Goal: Task Accomplishment & Management: Complete application form

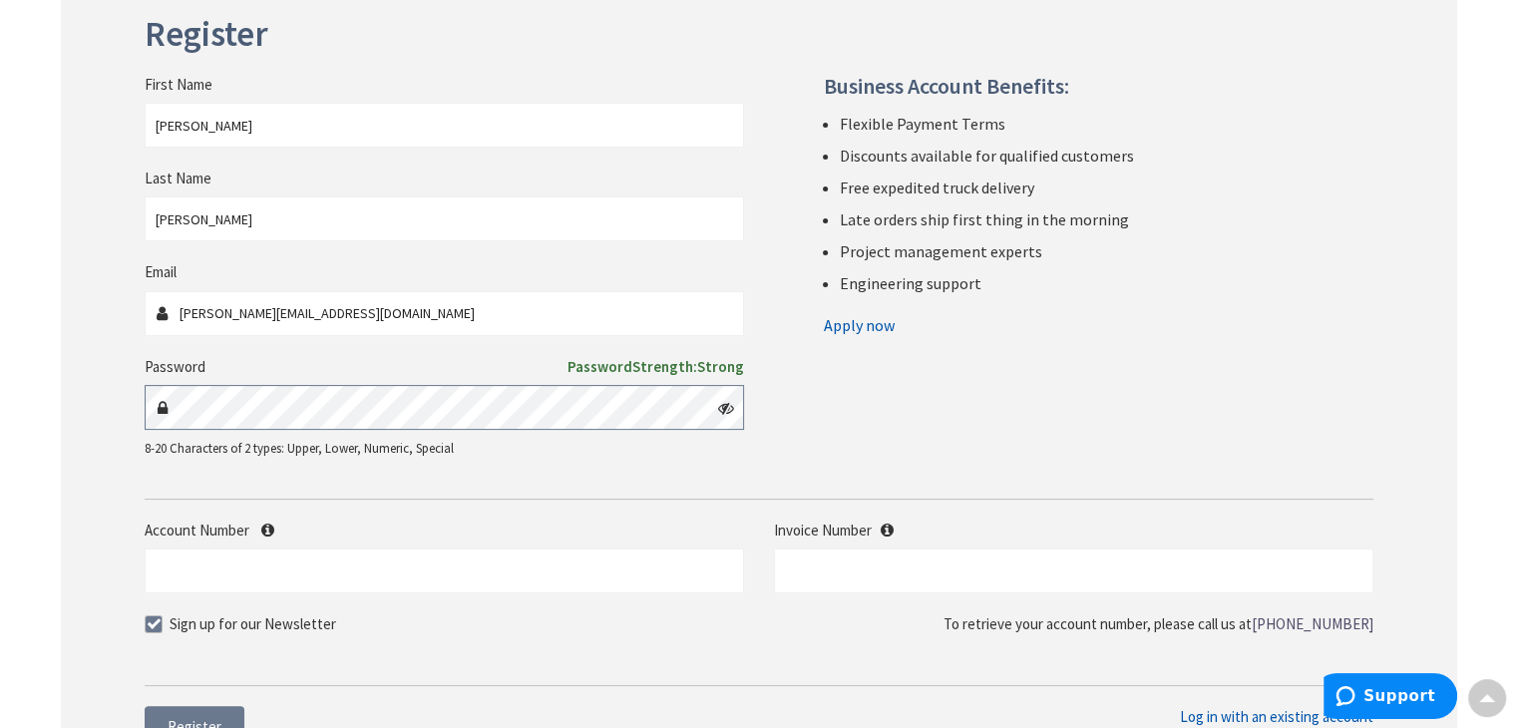
scroll to position [598, 0]
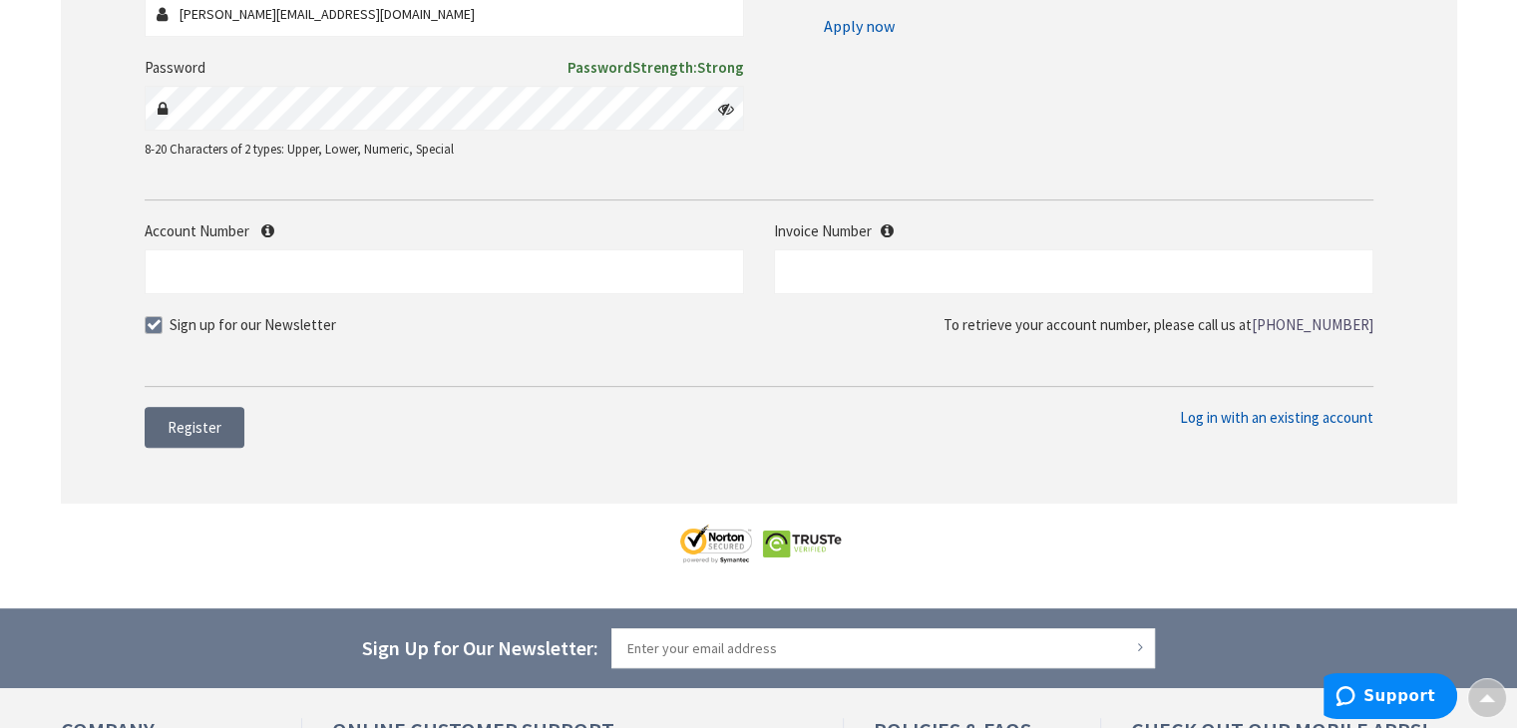
click at [168, 429] on span "Register" at bounding box center [195, 427] width 54 height 19
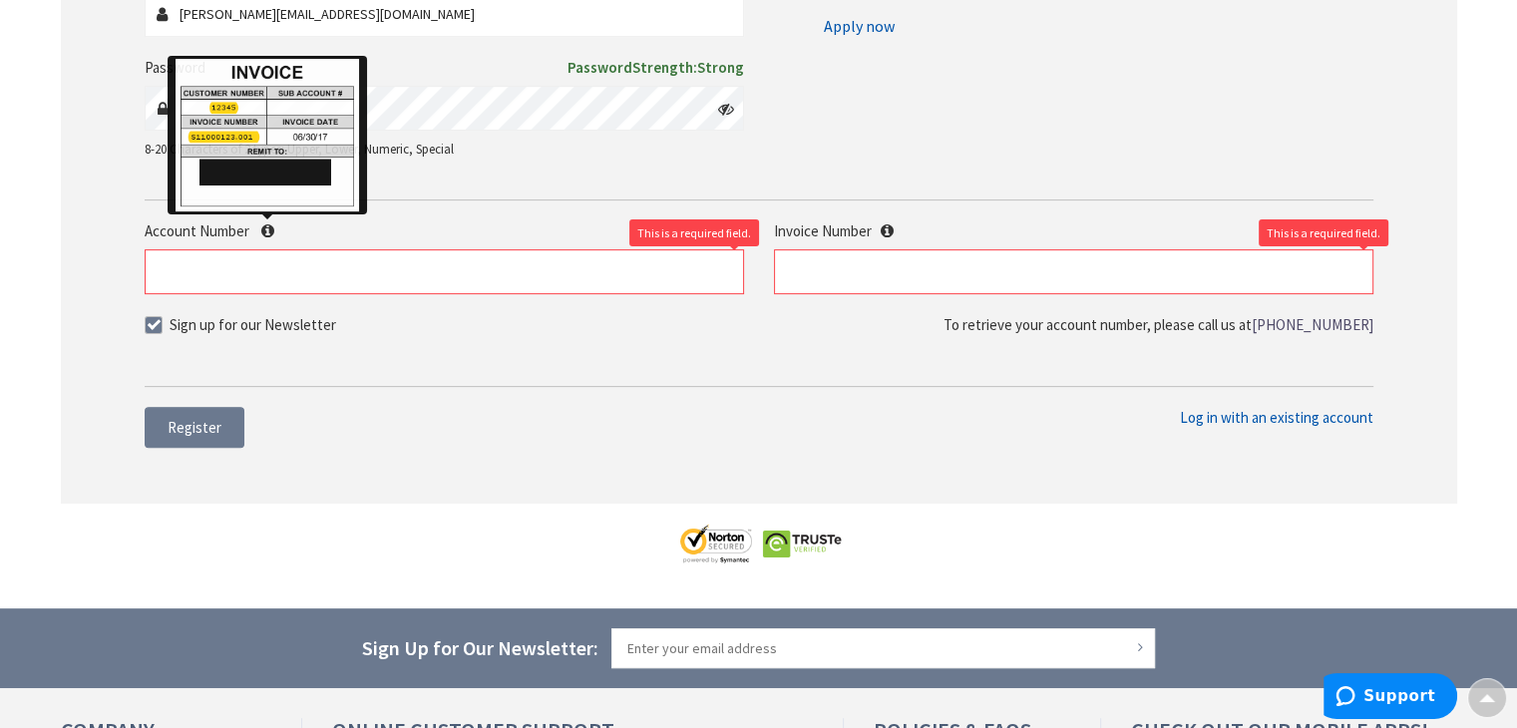
click at [268, 224] on icon at bounding box center [267, 230] width 13 height 15
click at [268, 249] on input "Account Number" at bounding box center [444, 271] width 599 height 45
click at [268, 223] on icon at bounding box center [267, 230] width 13 height 15
click at [268, 249] on input "Account Number" at bounding box center [444, 271] width 599 height 45
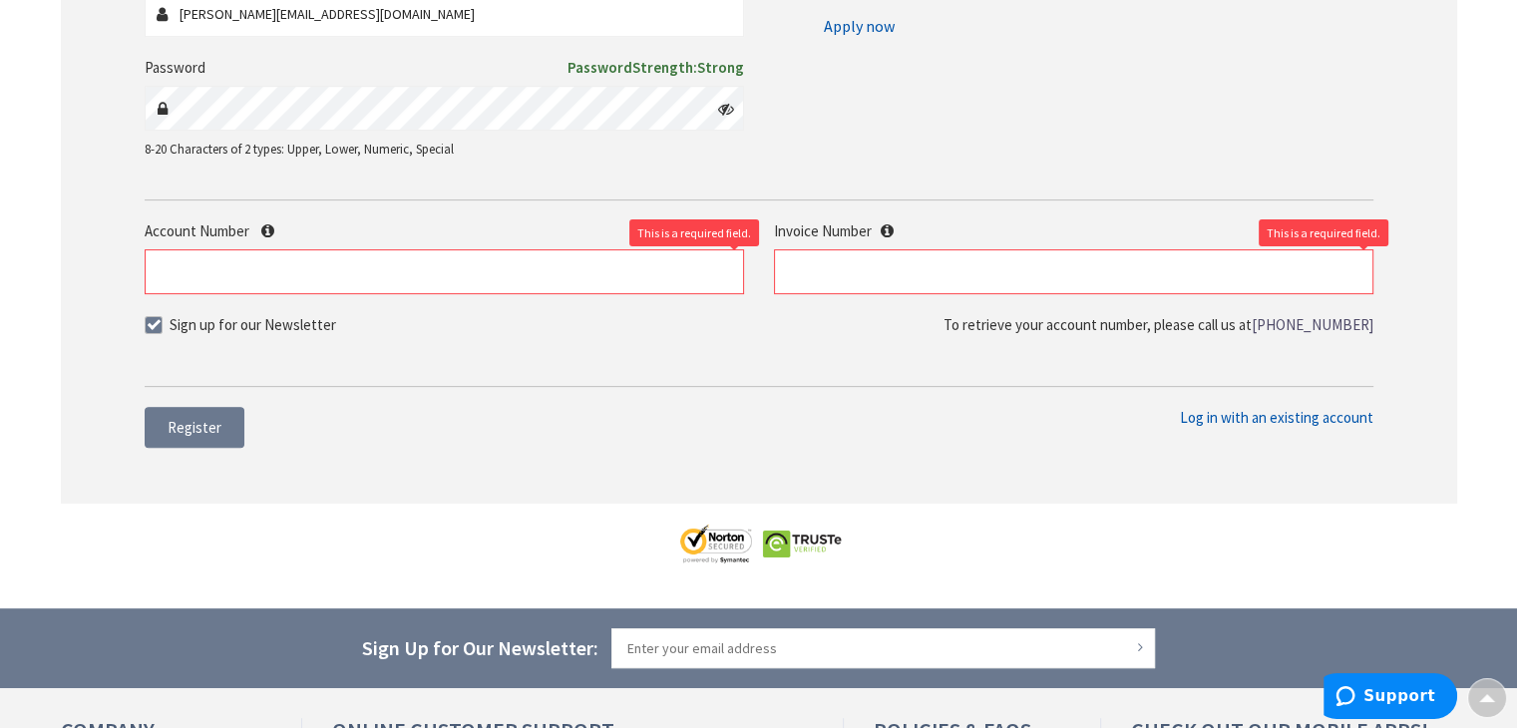
click at [678, 298] on div "Account Number This is a required field. Invoice Number This is a required fiel…" at bounding box center [759, 267] width 1259 height 94
click at [574, 263] on input "Account Number" at bounding box center [444, 271] width 599 height 45
type input "0"
click at [941, 265] on input "text" at bounding box center [1073, 271] width 599 height 45
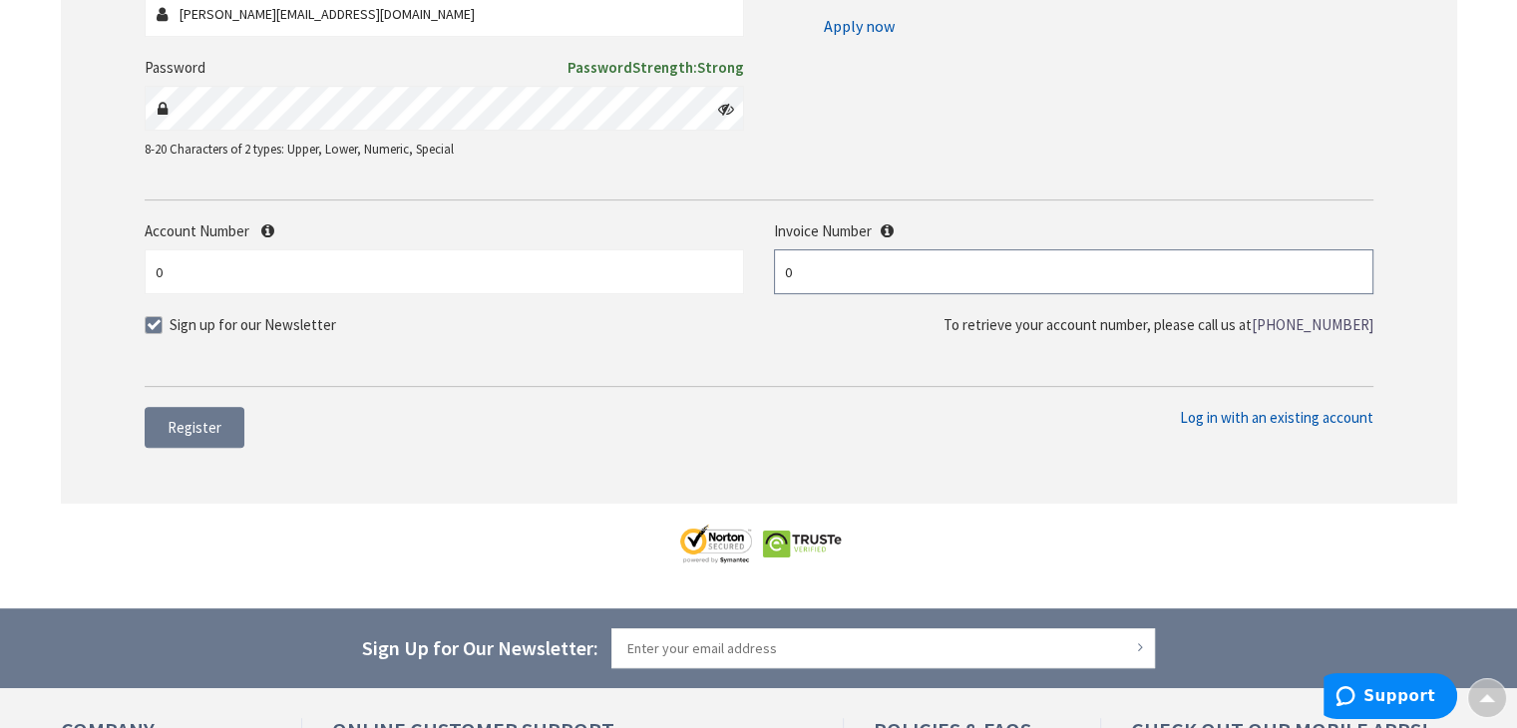
type input "0"
click at [867, 351] on fieldset "Account Number 0 Invoice Number 0 Sign up for our Newsletter" at bounding box center [759, 288] width 1229 height 136
click at [164, 436] on button "Register" at bounding box center [195, 428] width 100 height 42
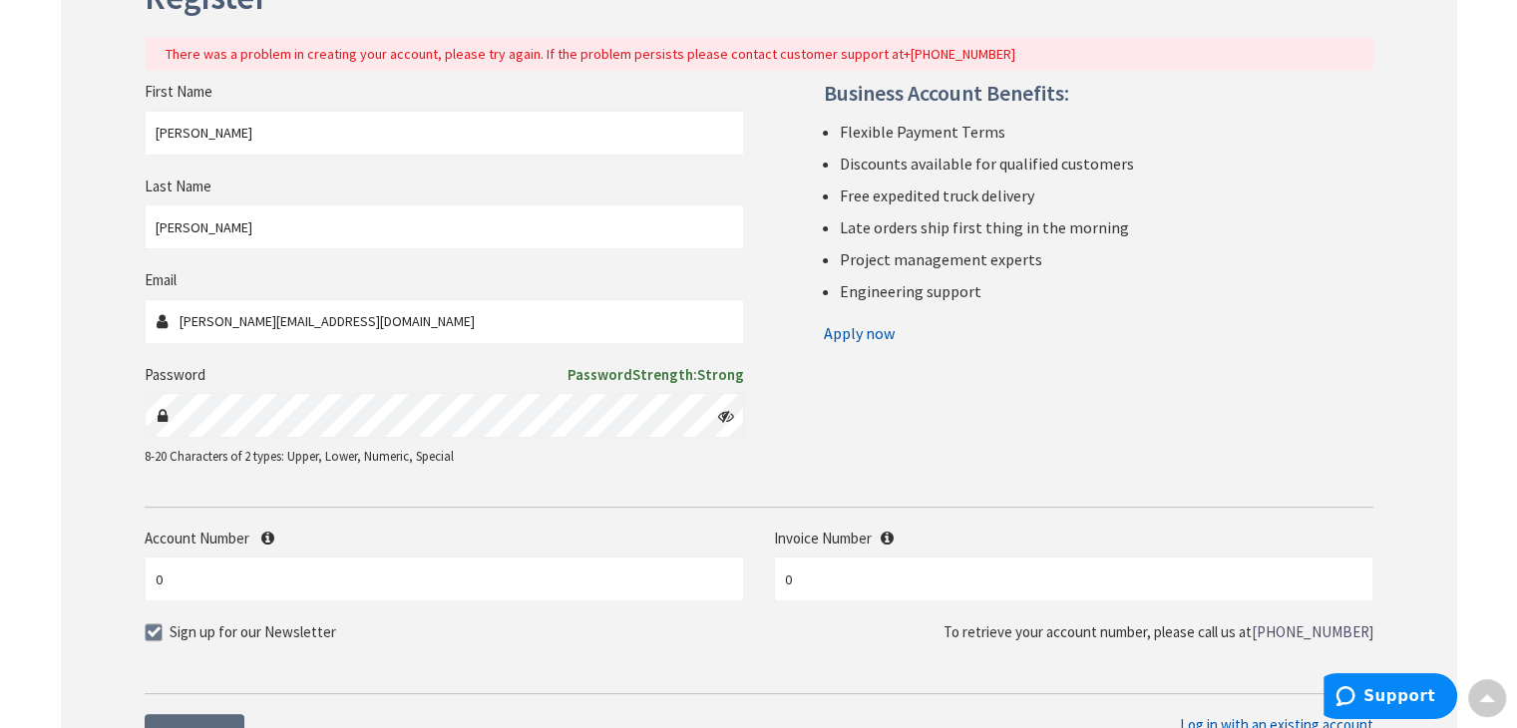
scroll to position [292, 0]
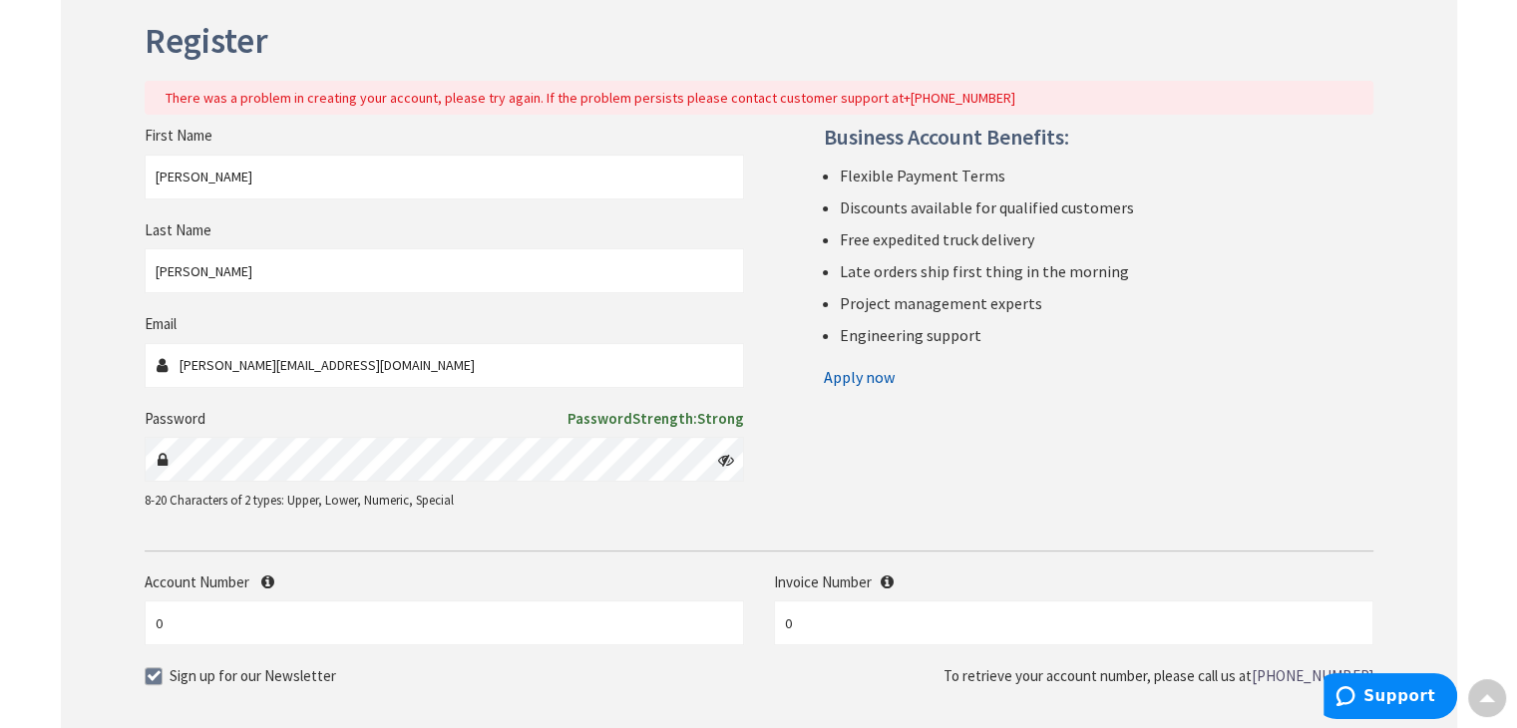
click at [865, 373] on link "Apply now" at bounding box center [859, 377] width 71 height 32
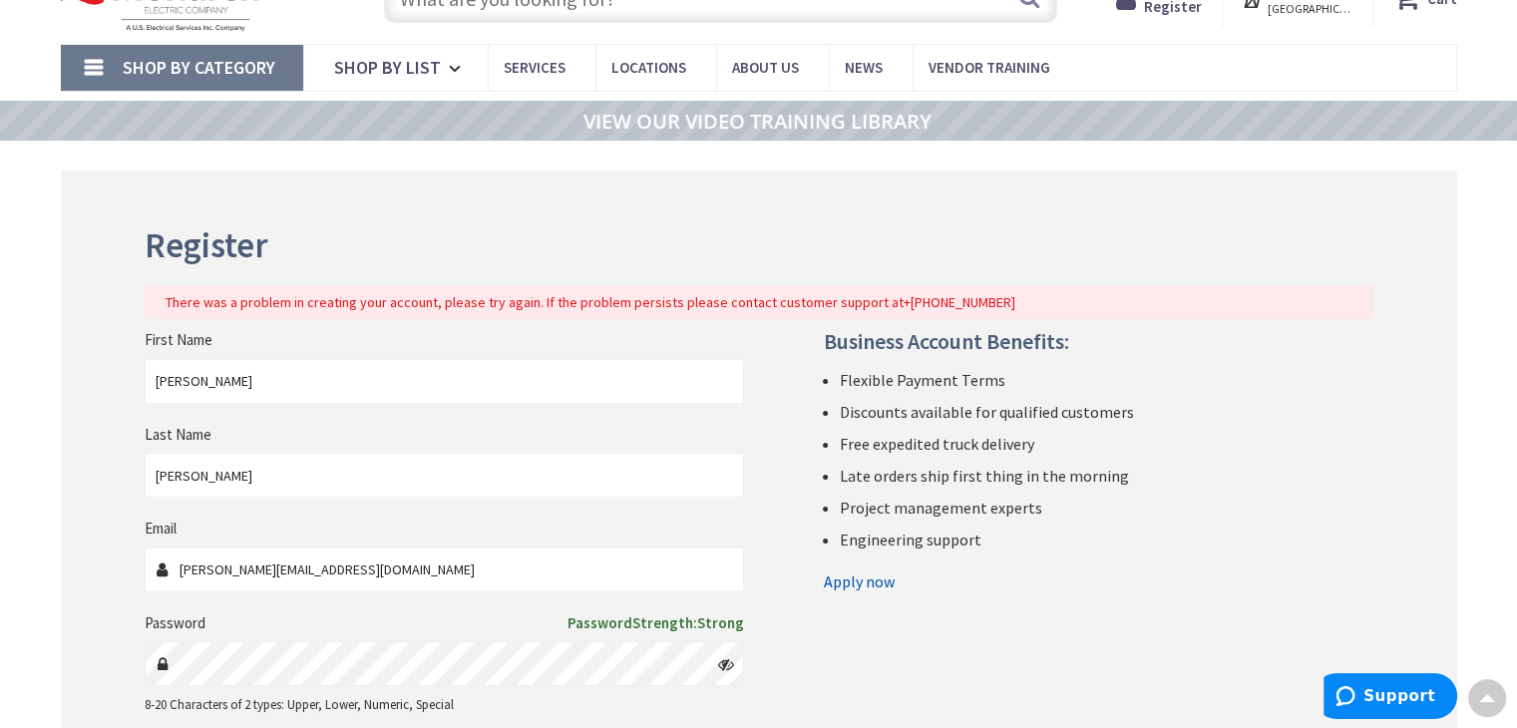
scroll to position [0, 0]
